Goal: Navigation & Orientation: Find specific page/section

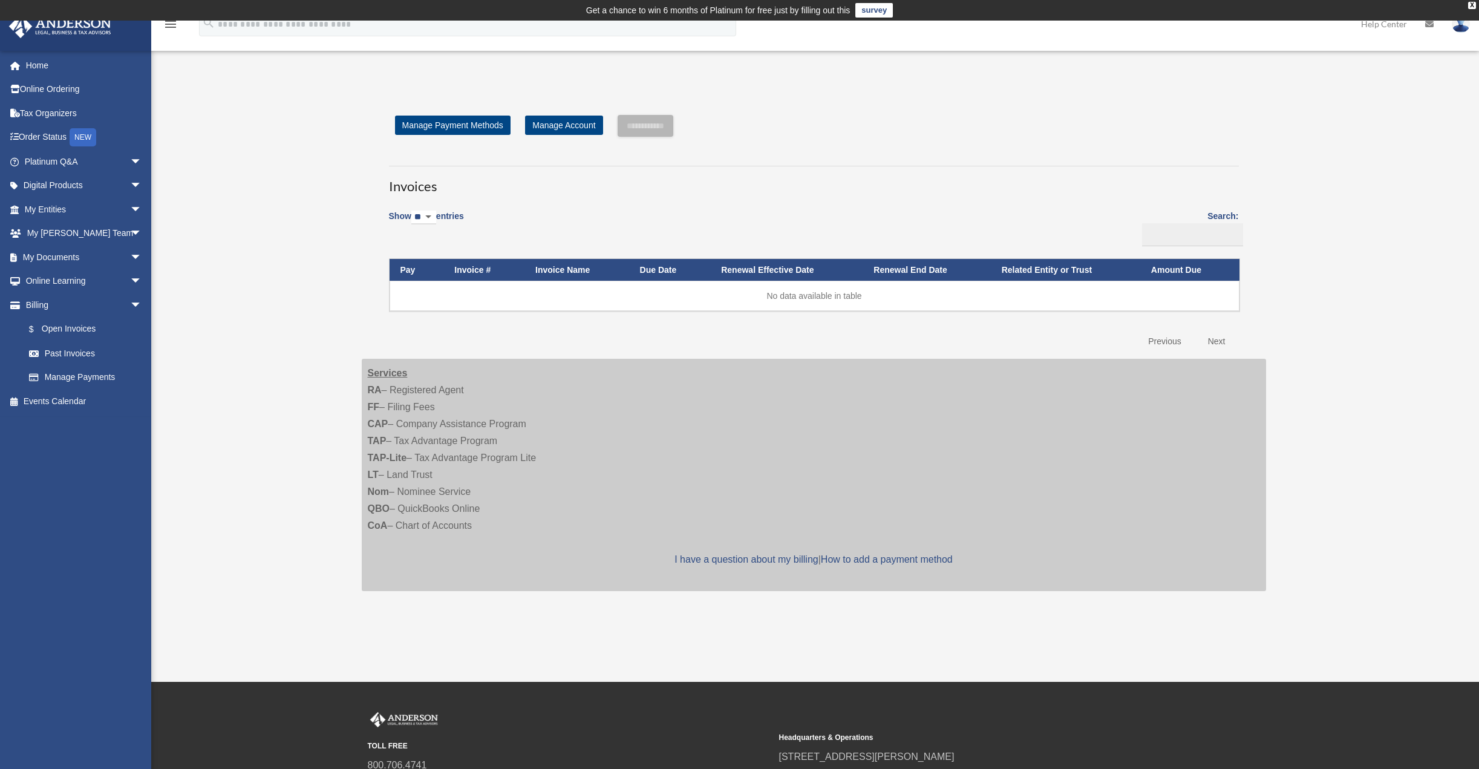
click at [1432, 24] on icon at bounding box center [1430, 24] width 8 height 8
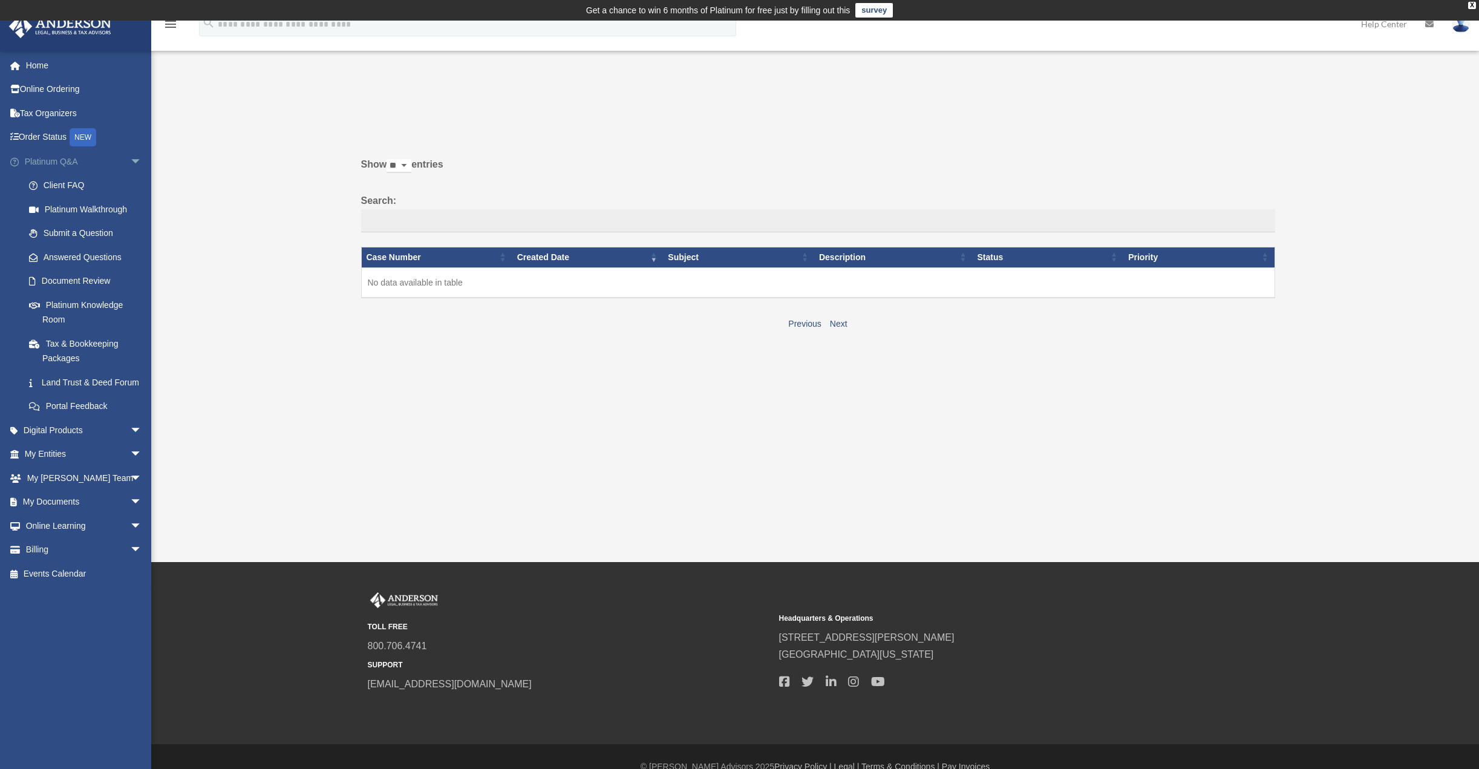
click at [66, 160] on link "Platinum Q&A arrow_drop_down" at bounding box center [84, 161] width 152 height 24
click at [63, 384] on link "Land Trust & Deed Forum" at bounding box center [88, 382] width 143 height 24
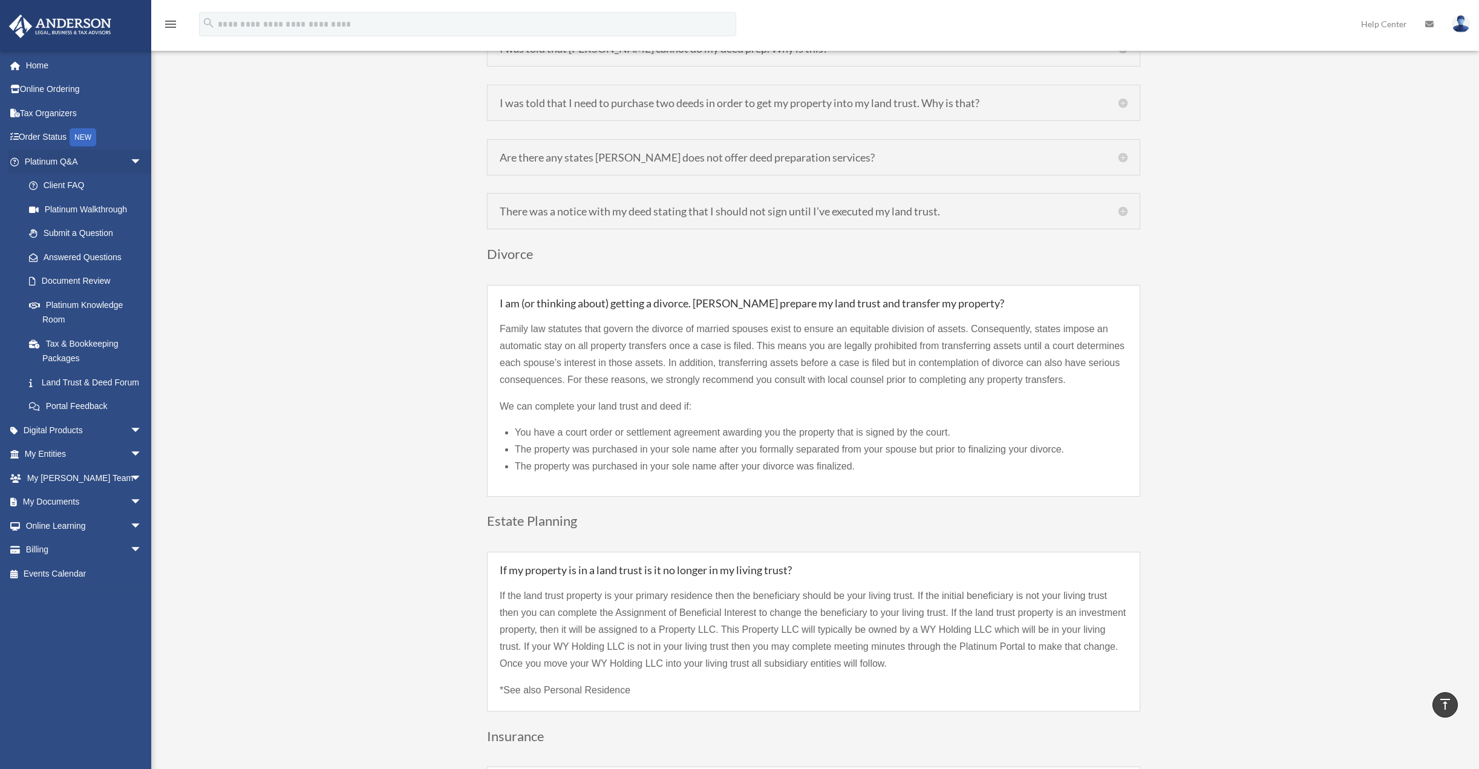
scroll to position [2057, 0]
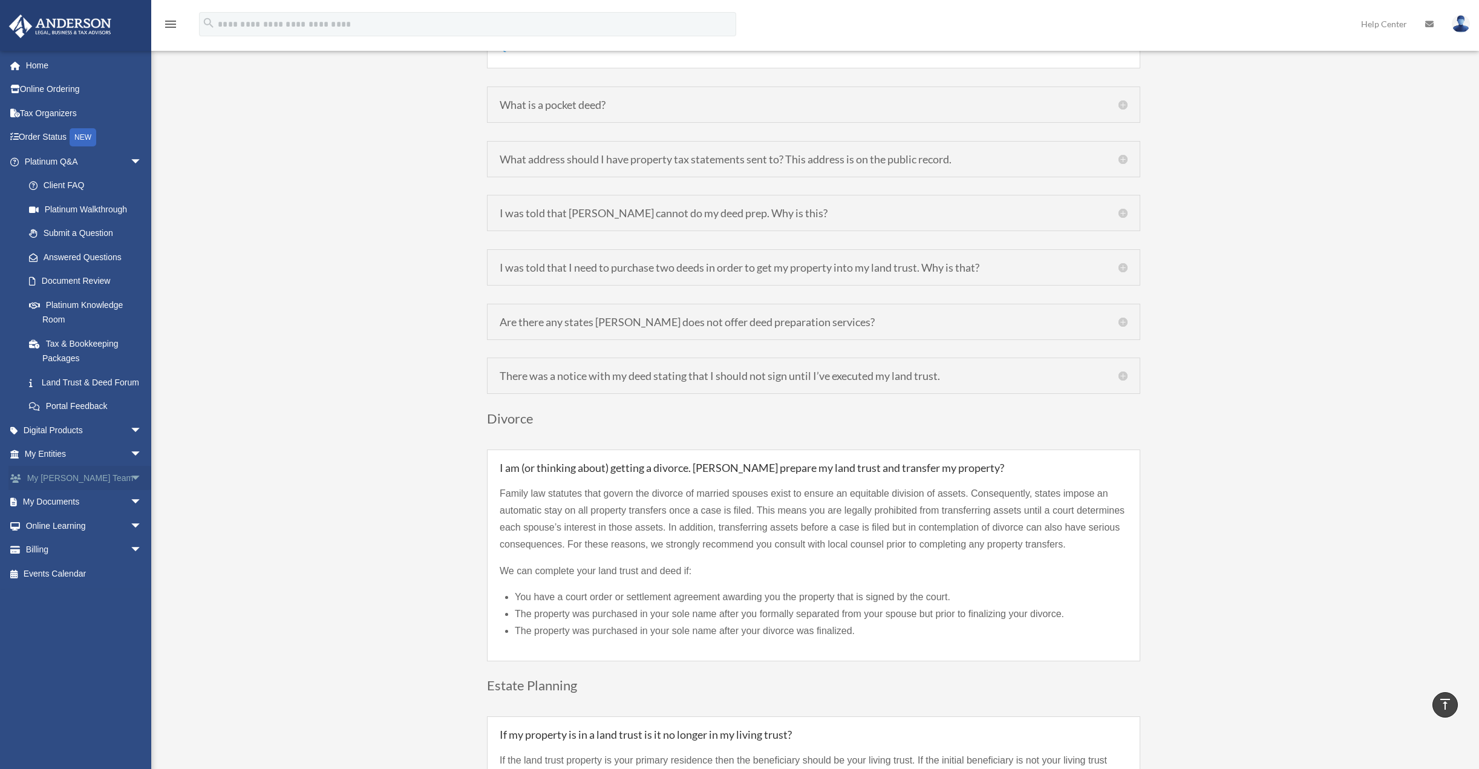
click at [80, 490] on link "My Anderson Team arrow_drop_down" at bounding box center [84, 478] width 152 height 24
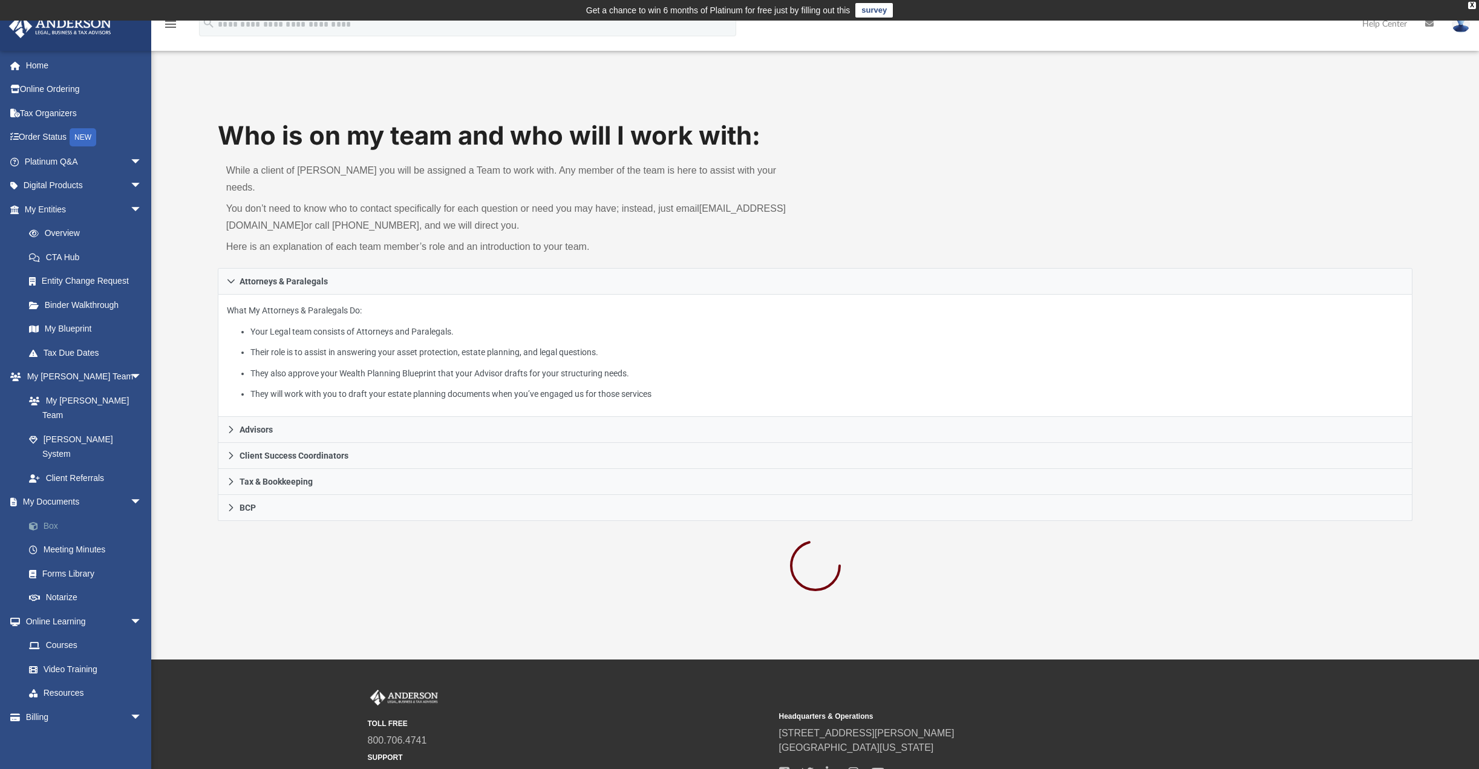
click at [54, 514] on link "Box" at bounding box center [88, 526] width 143 height 24
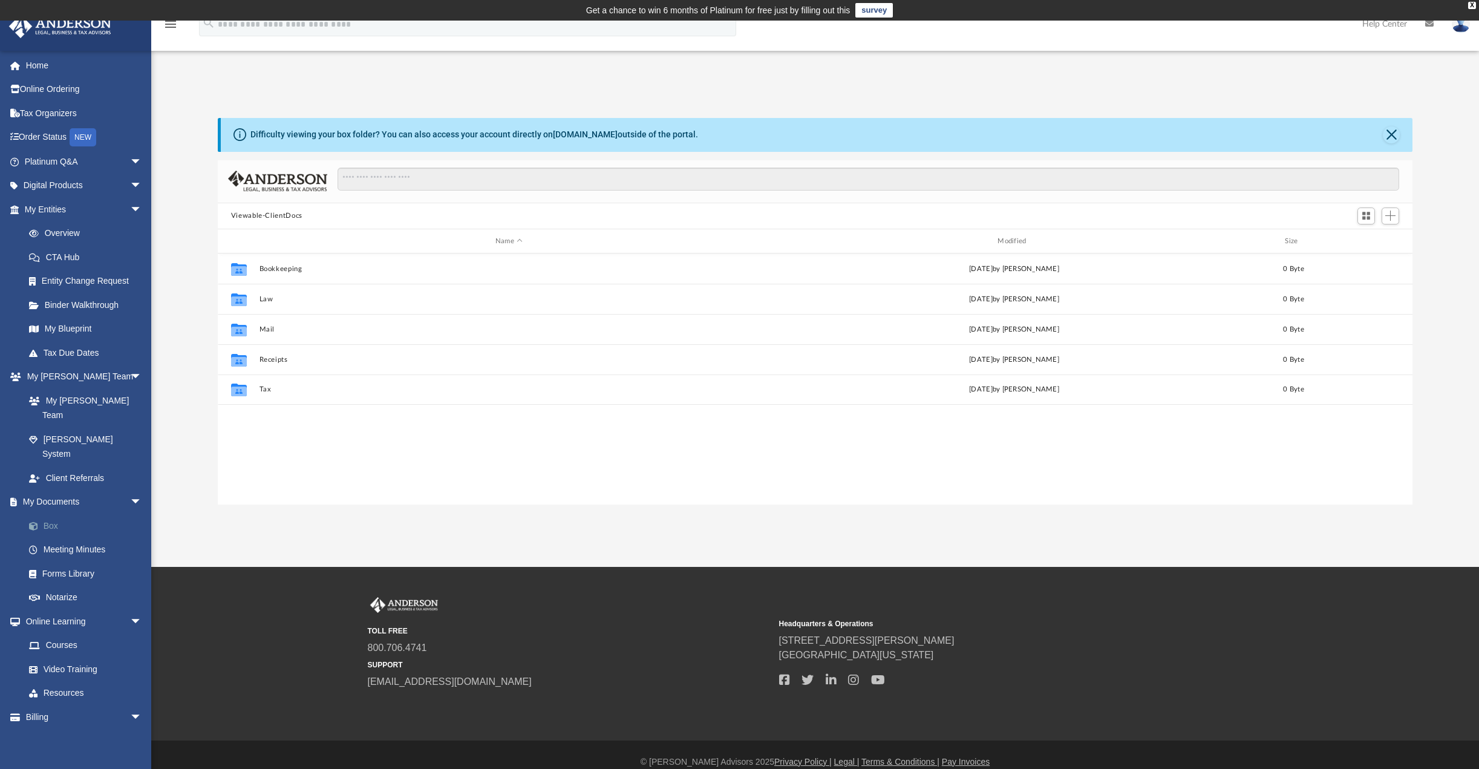
scroll to position [266, 1186]
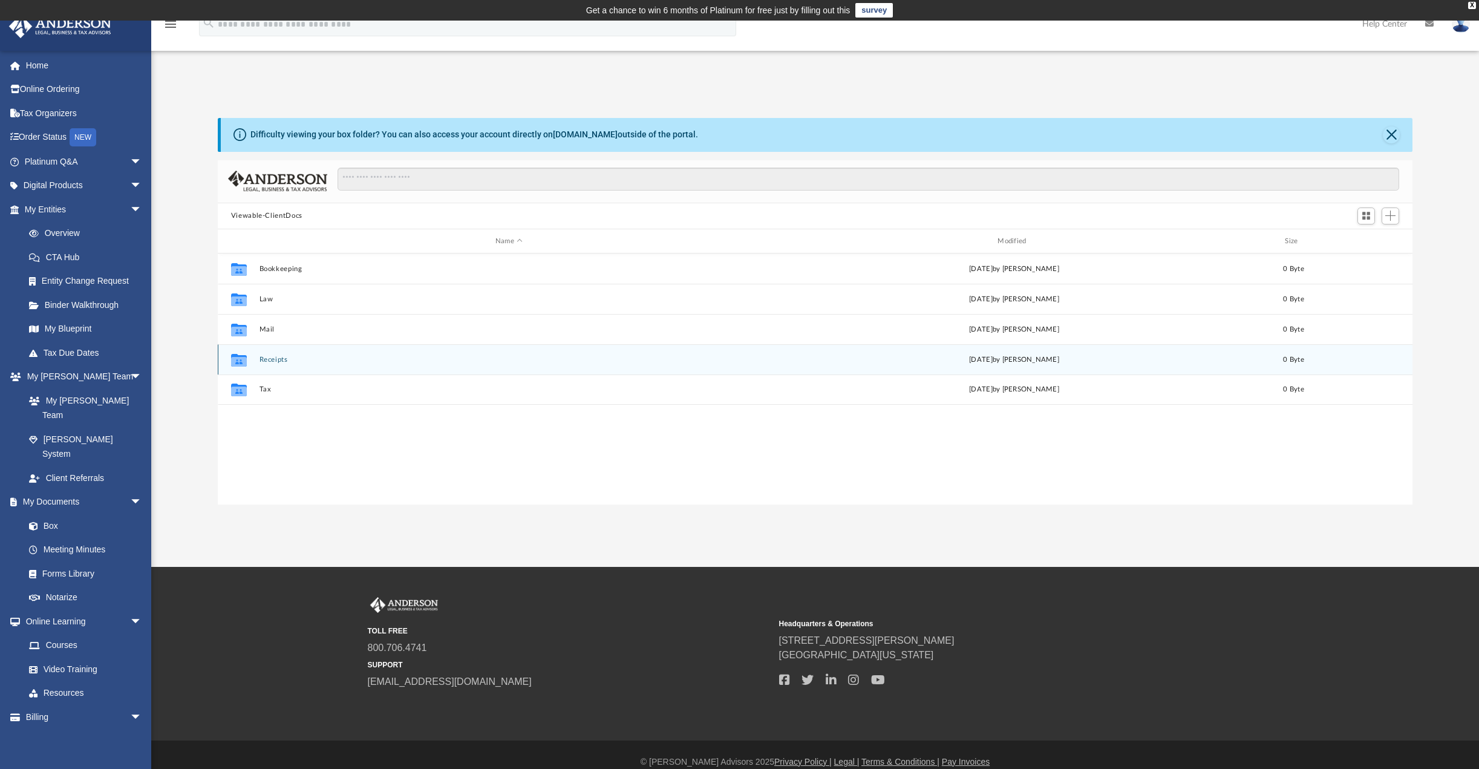
click at [1020, 361] on div "Fri Feb 7 2025 by Charles Rogler" at bounding box center [1014, 360] width 500 height 11
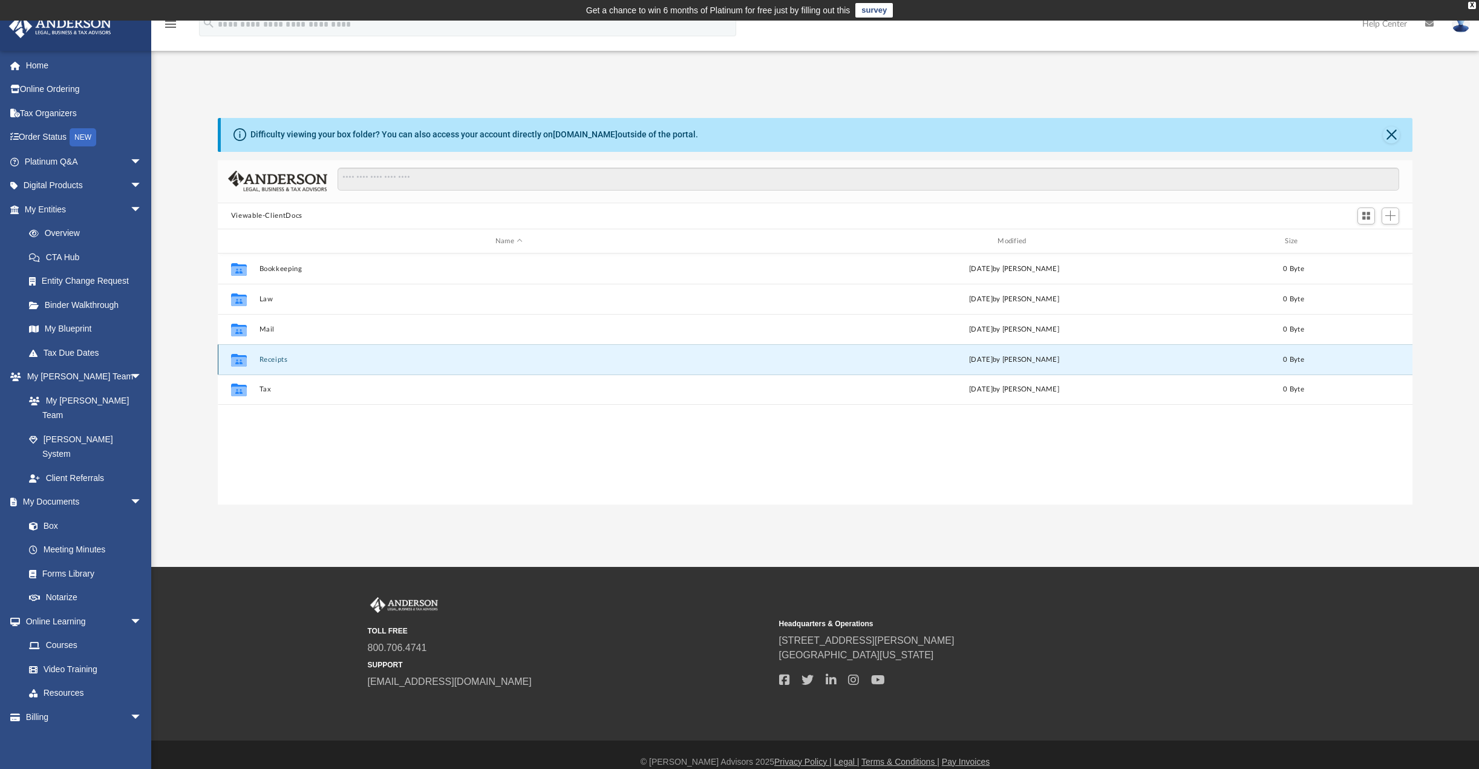
click at [965, 361] on div "Fri Feb 7 2025 by Charles Rogler" at bounding box center [1014, 360] width 500 height 11
click at [1362, 214] on span "Switch to Grid View" at bounding box center [1366, 216] width 10 height 10
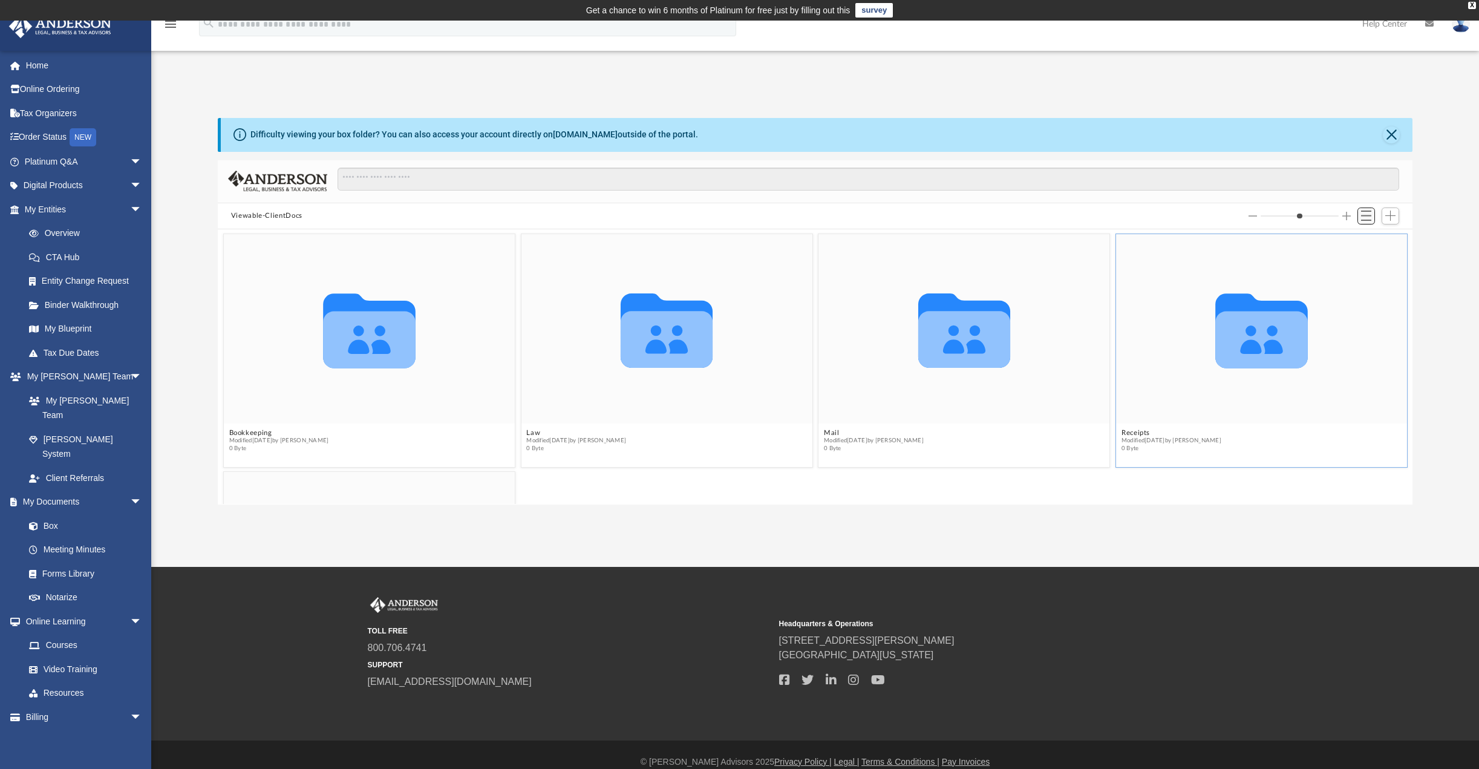
click at [1366, 214] on span "Switch to List View" at bounding box center [1366, 216] width 10 height 10
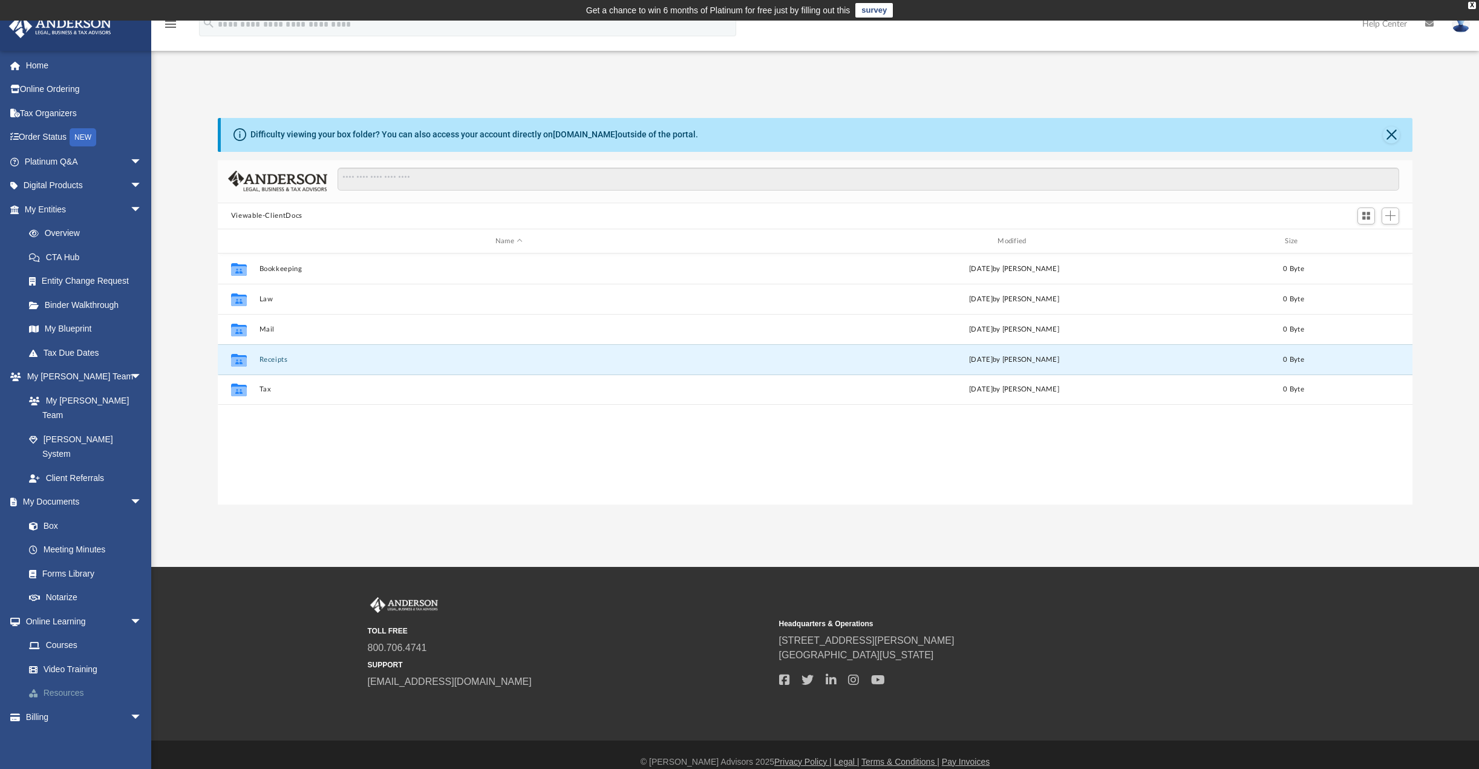
click at [53, 681] on link "Resources" at bounding box center [88, 693] width 143 height 24
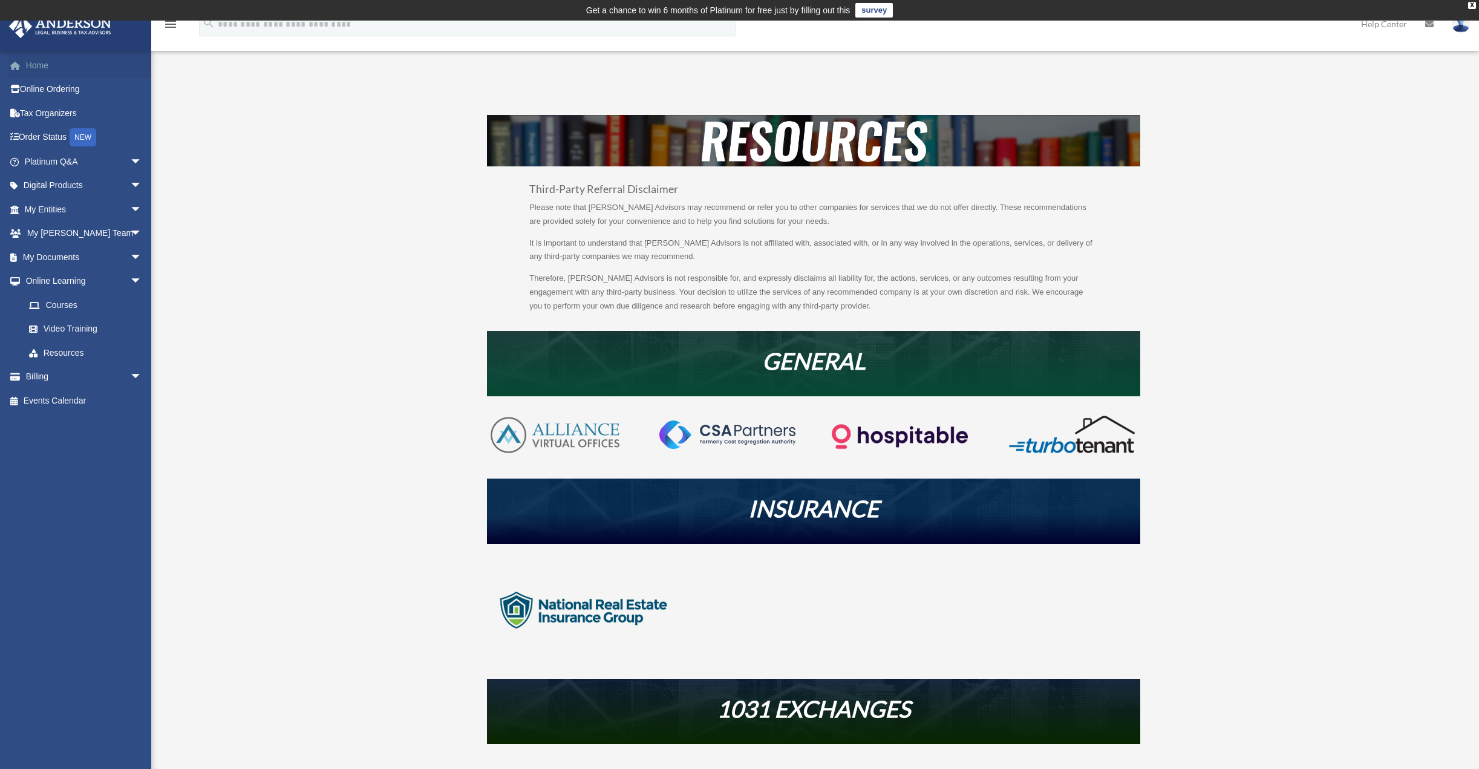
click at [44, 64] on link "Home" at bounding box center [84, 65] width 152 height 24
click at [54, 257] on link "My Documents arrow_drop_down" at bounding box center [84, 257] width 152 height 24
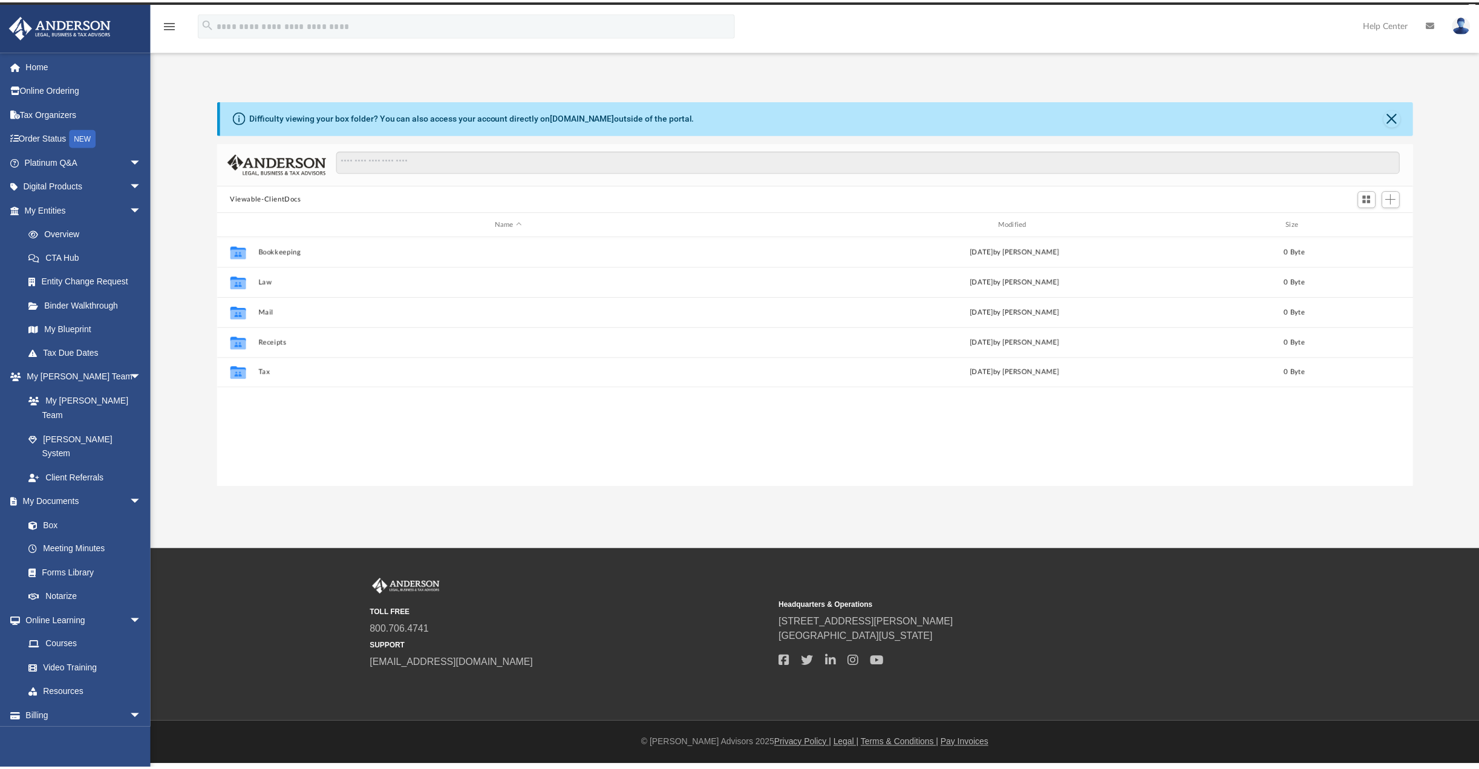
scroll to position [266, 1186]
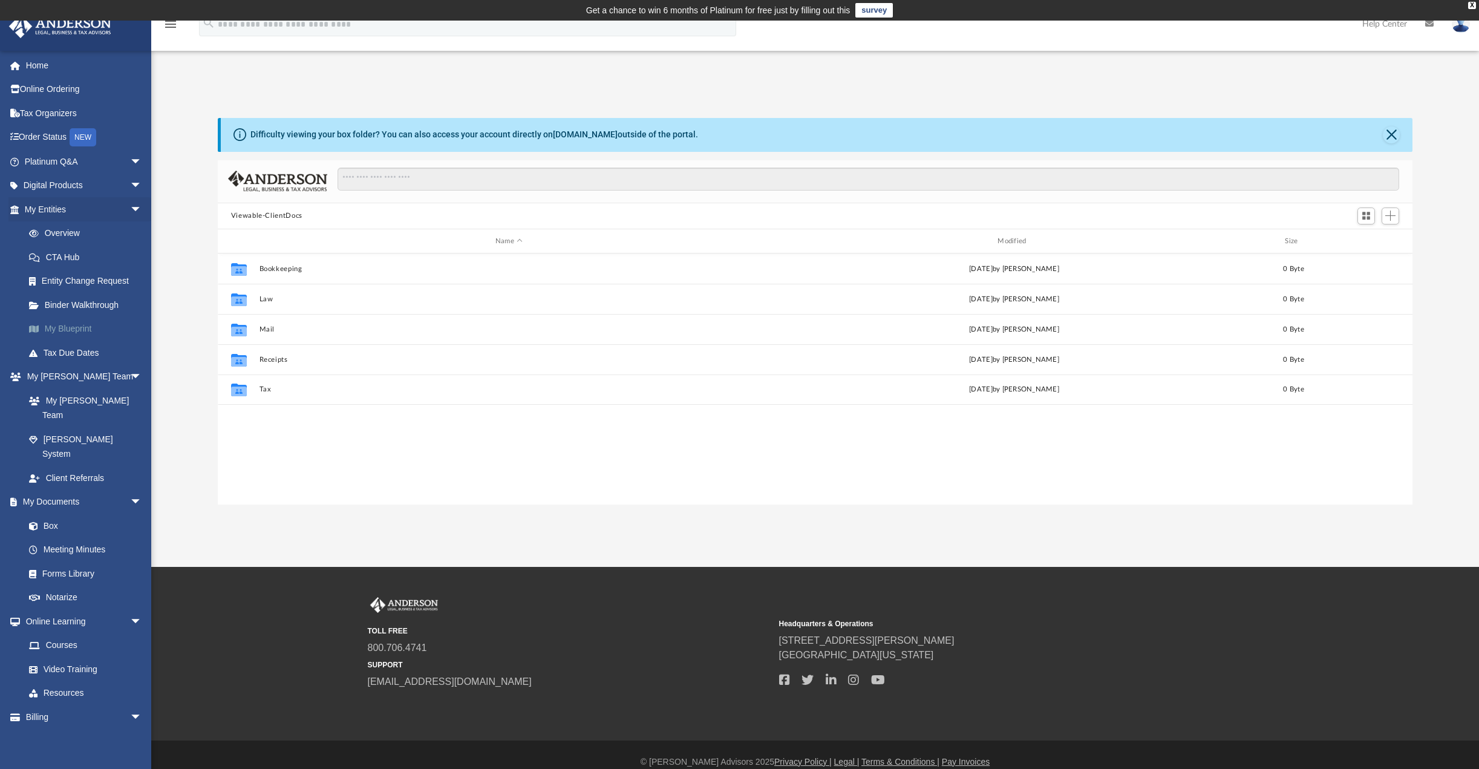
click at [80, 324] on link "My Blueprint" at bounding box center [88, 329] width 143 height 24
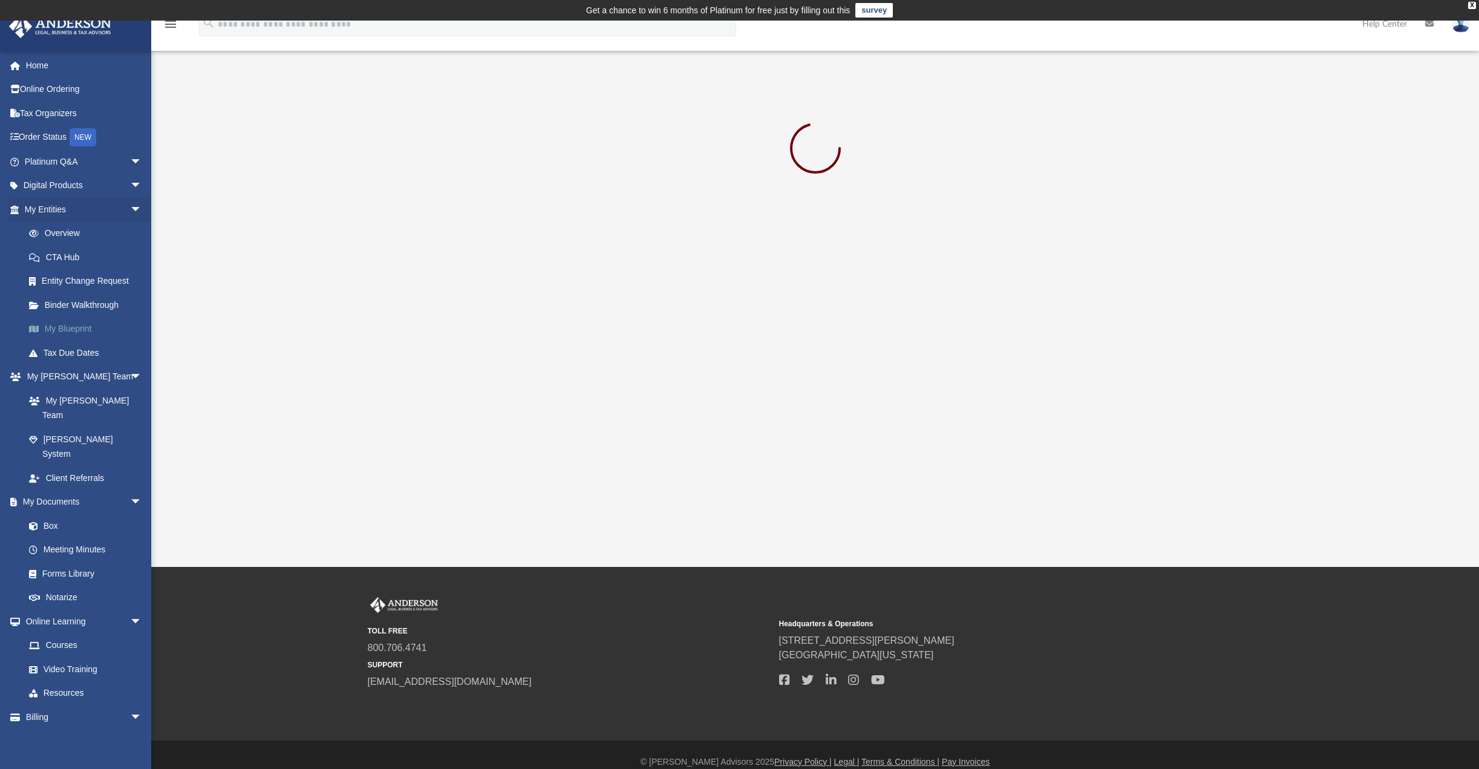
click at [82, 326] on link "My Blueprint" at bounding box center [88, 329] width 143 height 24
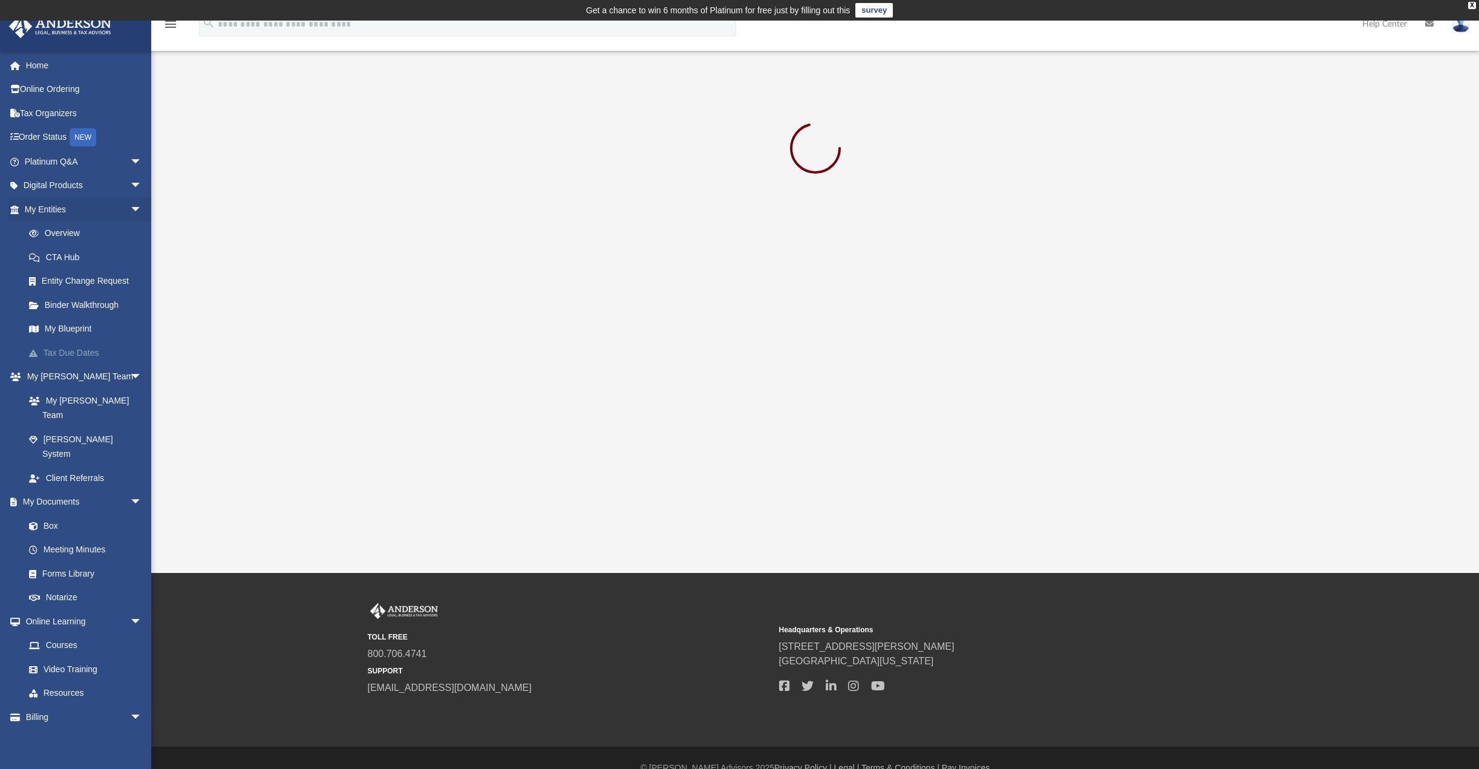
click at [79, 355] on link "Tax Due Dates" at bounding box center [88, 353] width 143 height 24
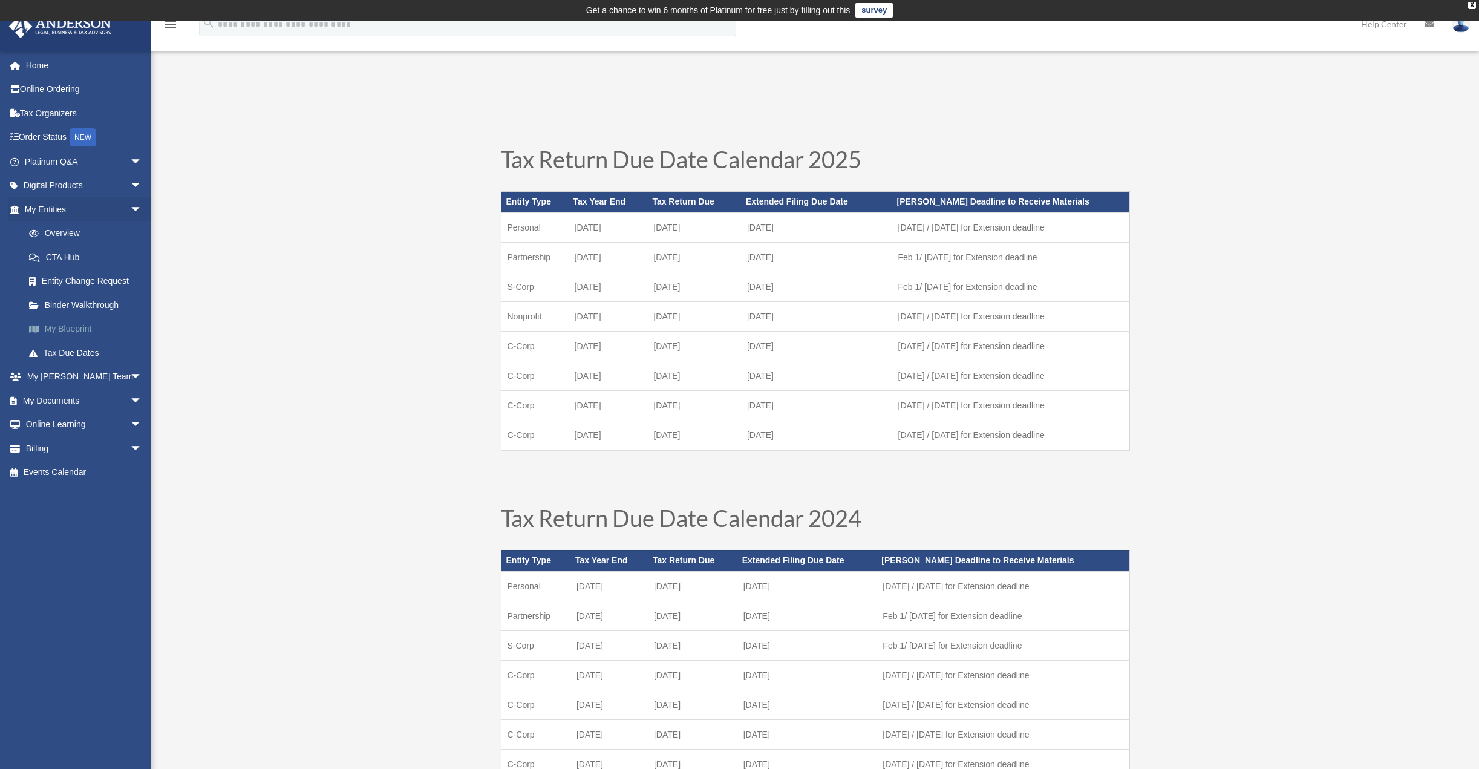
click at [81, 324] on link "My Blueprint" at bounding box center [88, 329] width 143 height 24
